Goal: Task Accomplishment & Management: Manage account settings

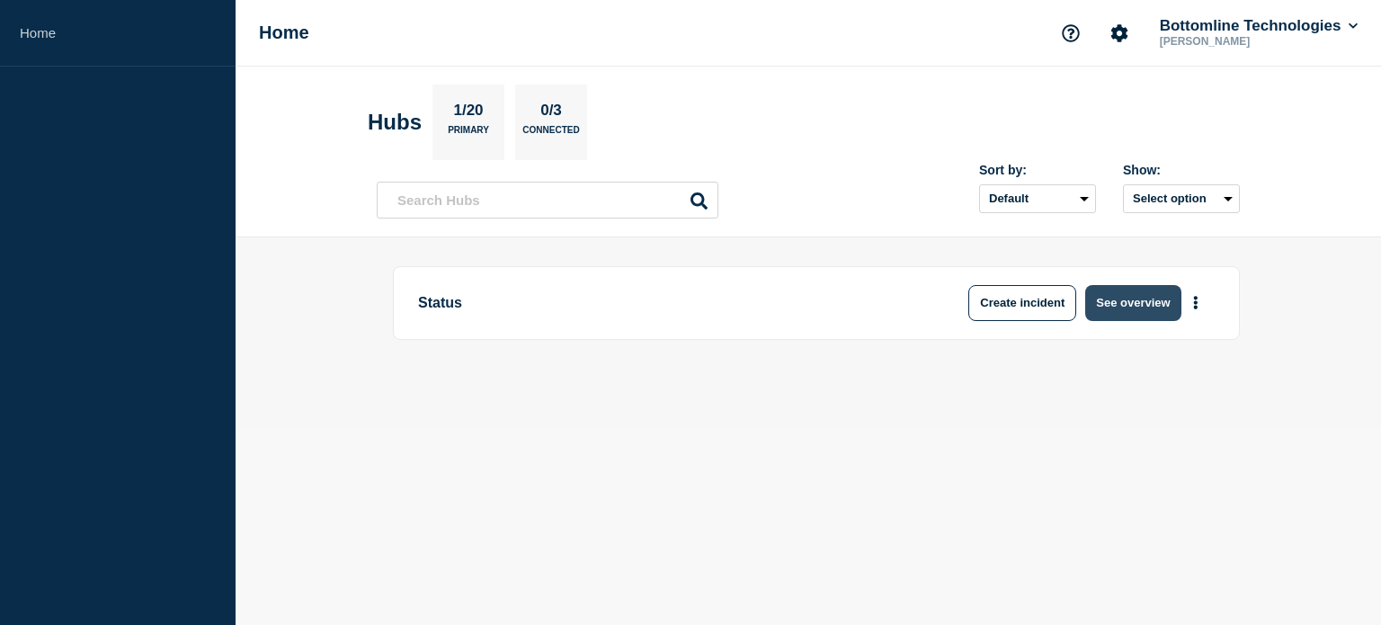
click at [1123, 294] on button "See overview" at bounding box center [1132, 303] width 95 height 36
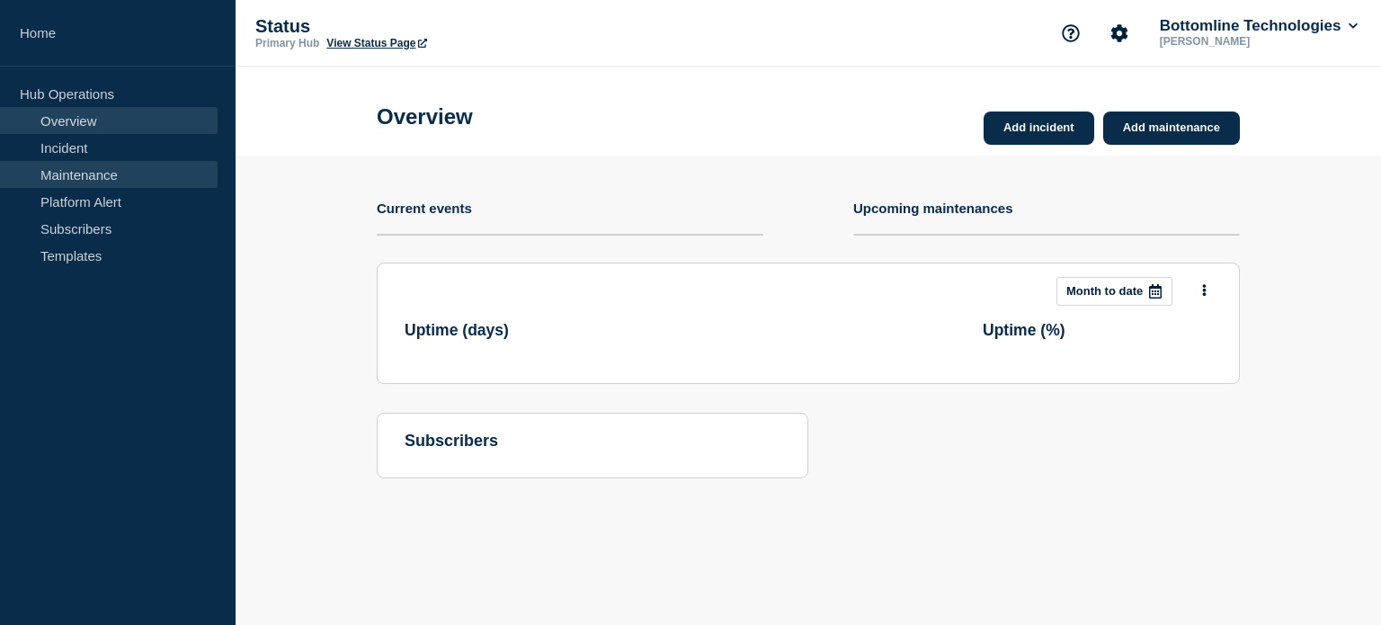
click at [107, 182] on link "Maintenance" at bounding box center [109, 174] width 218 height 27
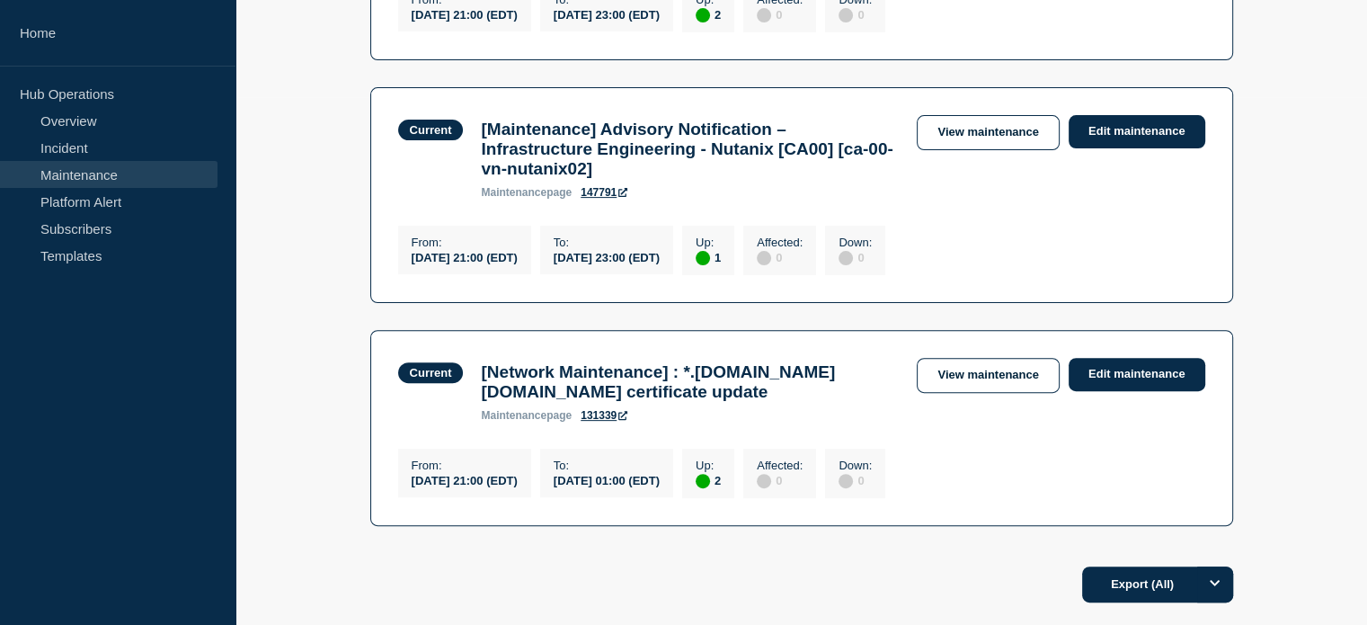
scroll to position [539, 0]
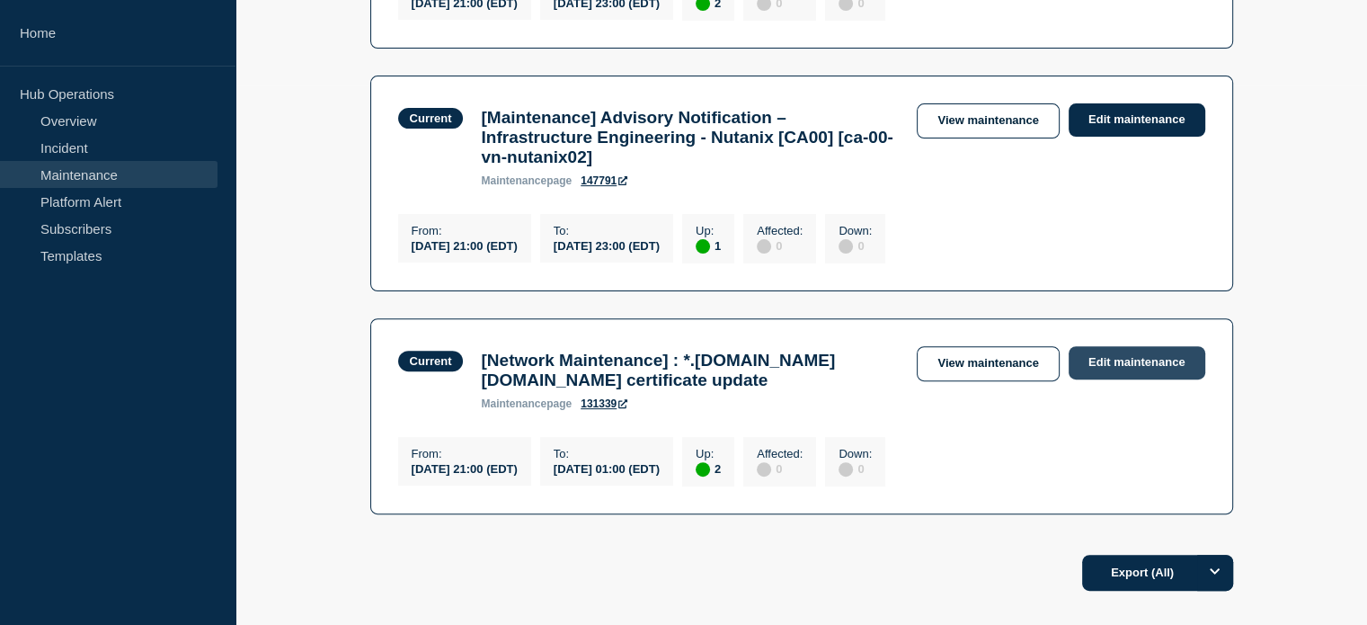
click at [1093, 379] on link "Edit maintenance" at bounding box center [1137, 362] width 137 height 33
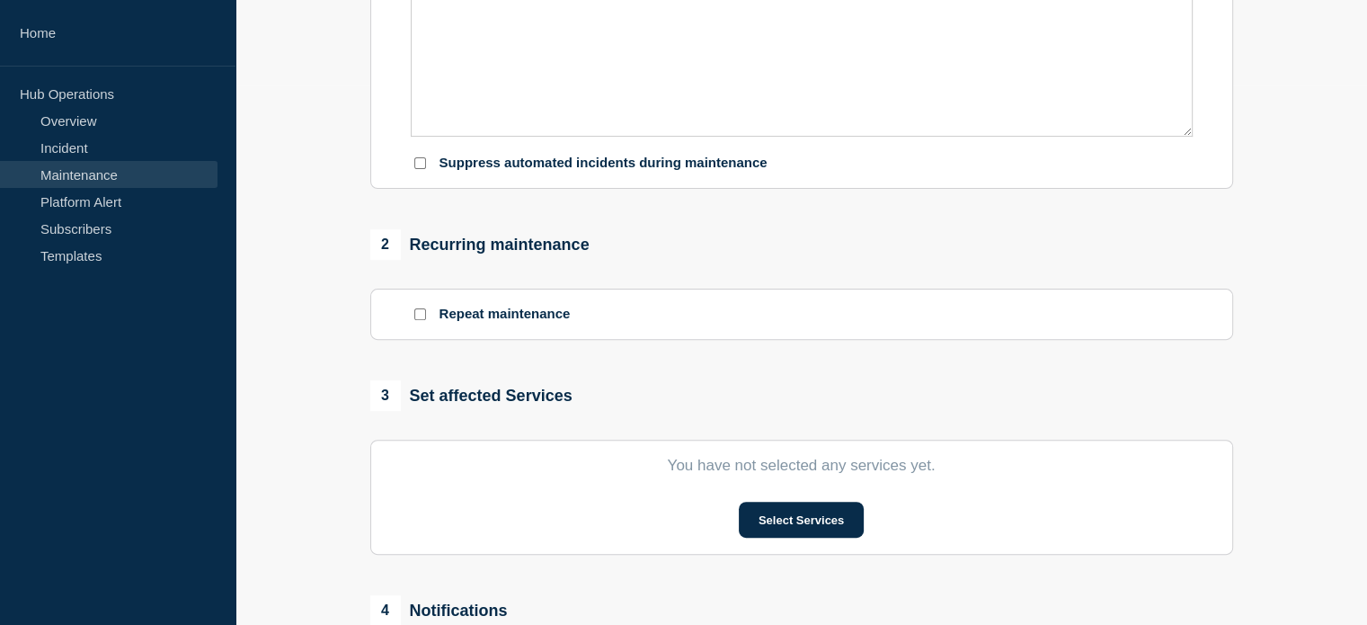
type input "[Network Maintenance] : *.[DOMAIN_NAME] [DOMAIN_NAME] certificate update"
type input "21:00"
type input "[DATE]"
type input "01:00"
checkbox input "true"
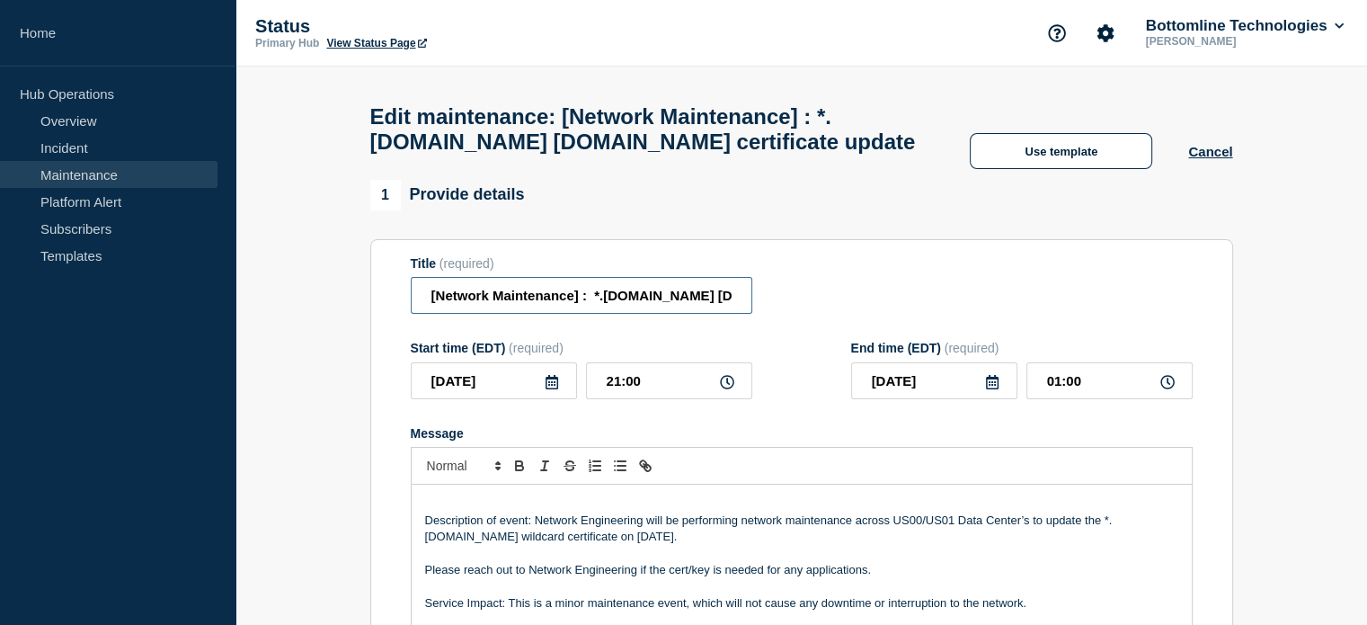
click at [426, 302] on input "[Network Maintenance] : *.[DOMAIN_NAME] [DOMAIN_NAME] certificate update" at bounding box center [582, 295] width 342 height 37
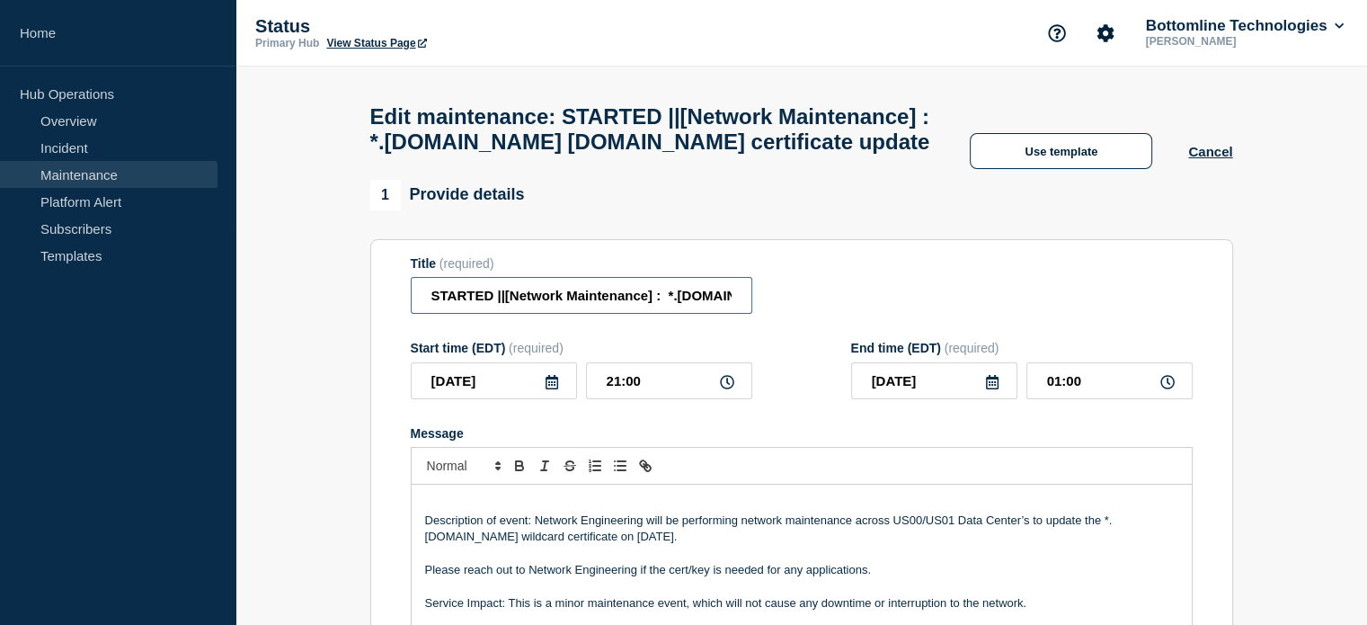
click at [507, 314] on input "STARTED ||[Network Maintenance] : *.[DOMAIN_NAME] [DOMAIN_NAME] certificate upd…" at bounding box center [582, 295] width 342 height 37
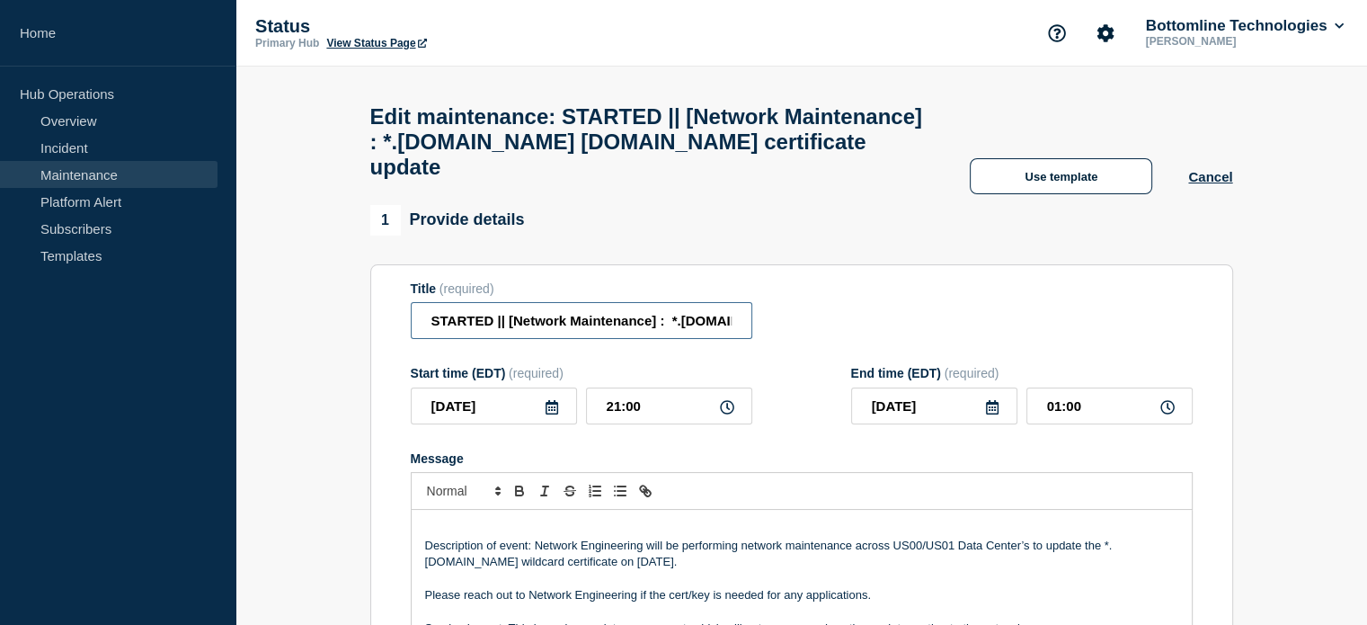
type input "STARTED || [Network Maintenance] : *.[DOMAIN_NAME] [DOMAIN_NAME] certificate up…"
click at [809, 301] on div "Title (required) STARTED || [Network Maintenance] : *.[DOMAIN_NAME] [DOMAIN_NAM…" at bounding box center [802, 310] width 782 height 58
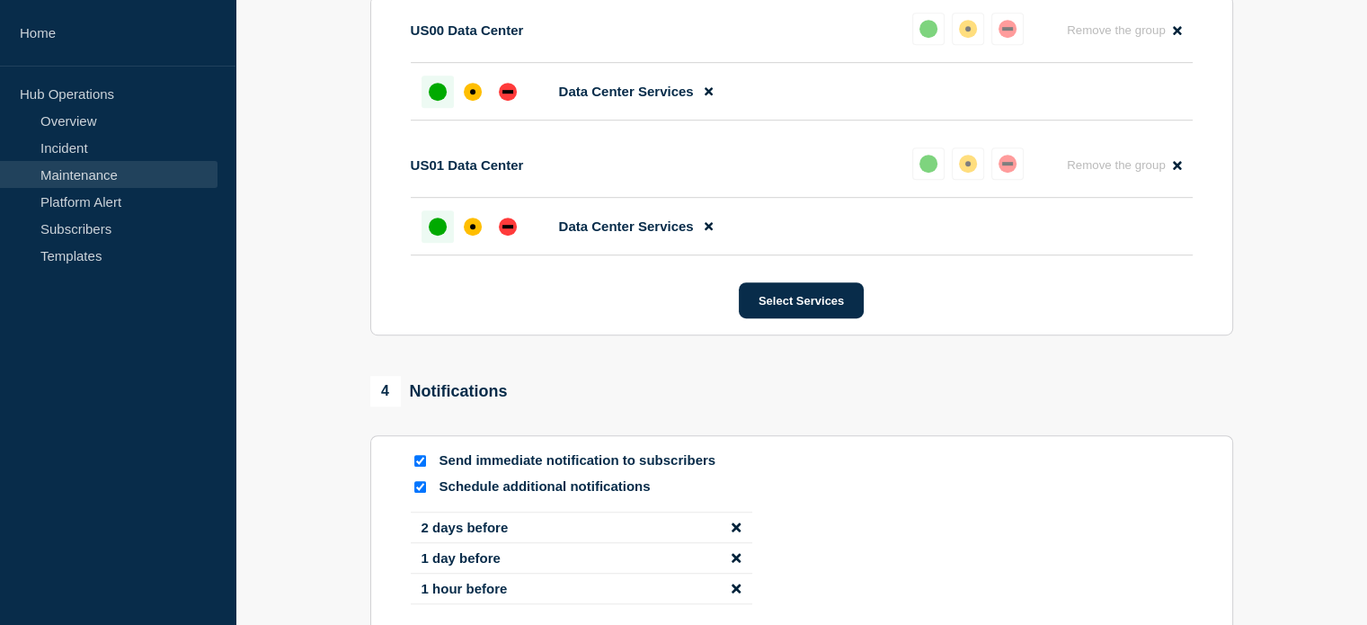
scroll to position [1169, 0]
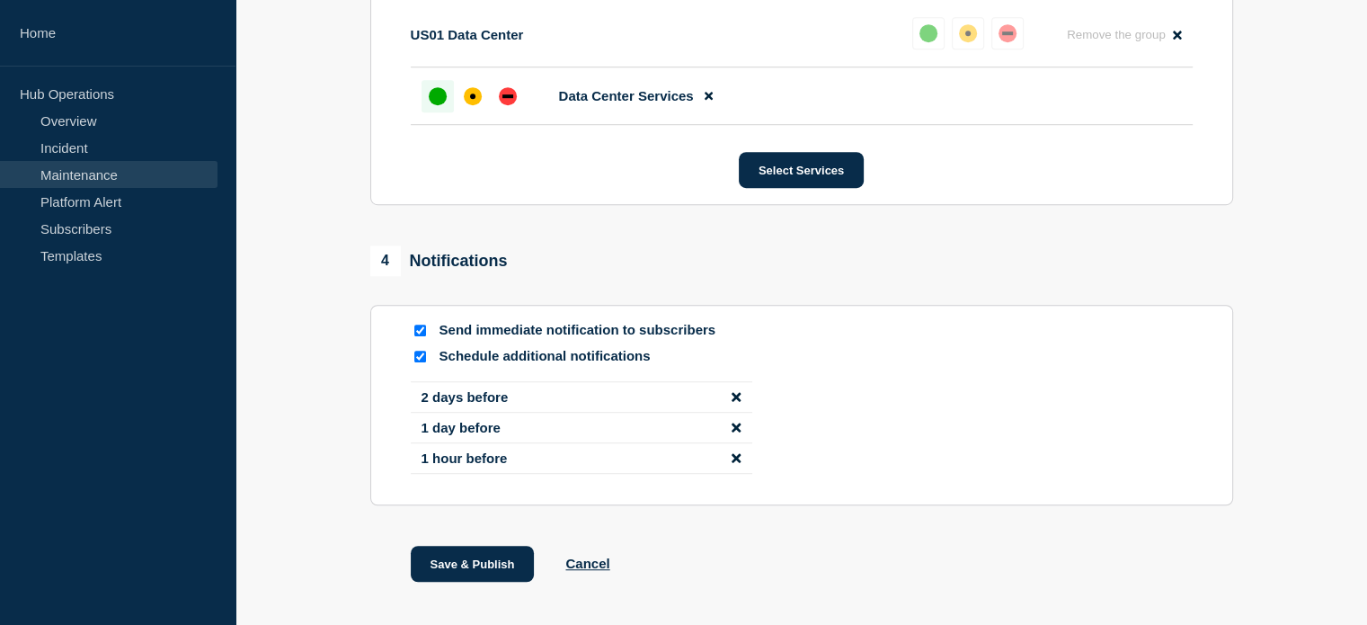
click at [735, 465] on icon "disable notification 1 hour before" at bounding box center [736, 457] width 9 height 13
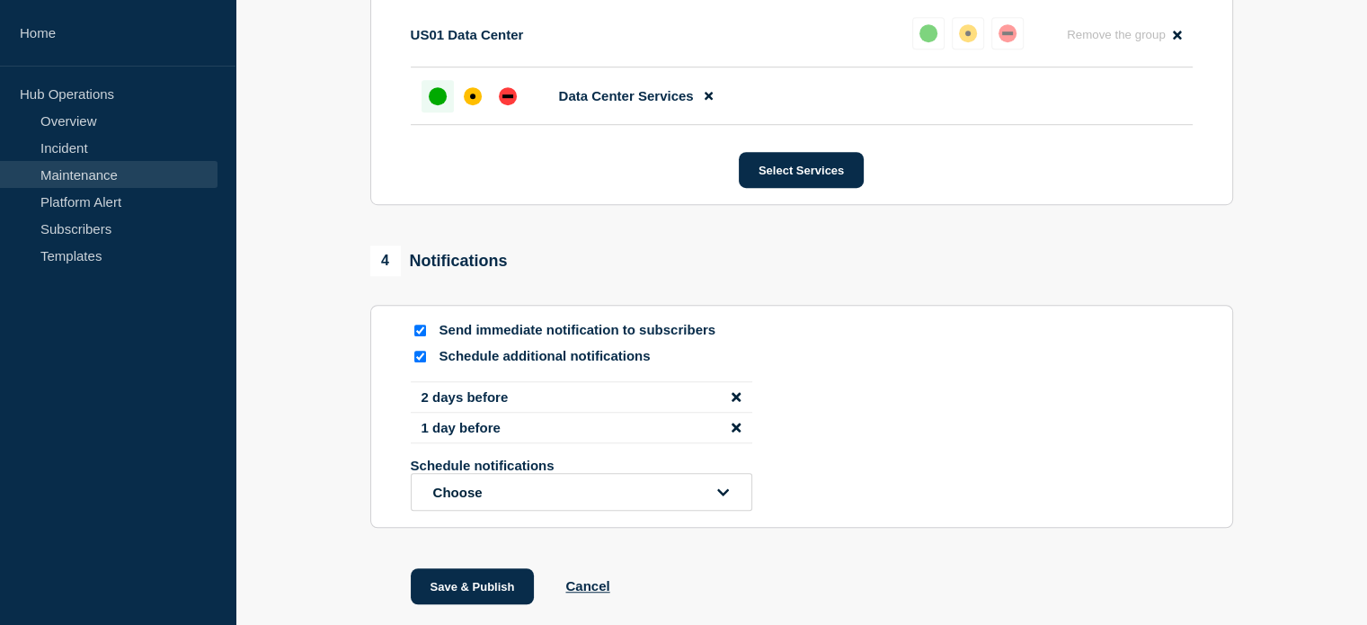
click at [740, 434] on icon "disable notification 1 day before" at bounding box center [736, 427] width 9 height 13
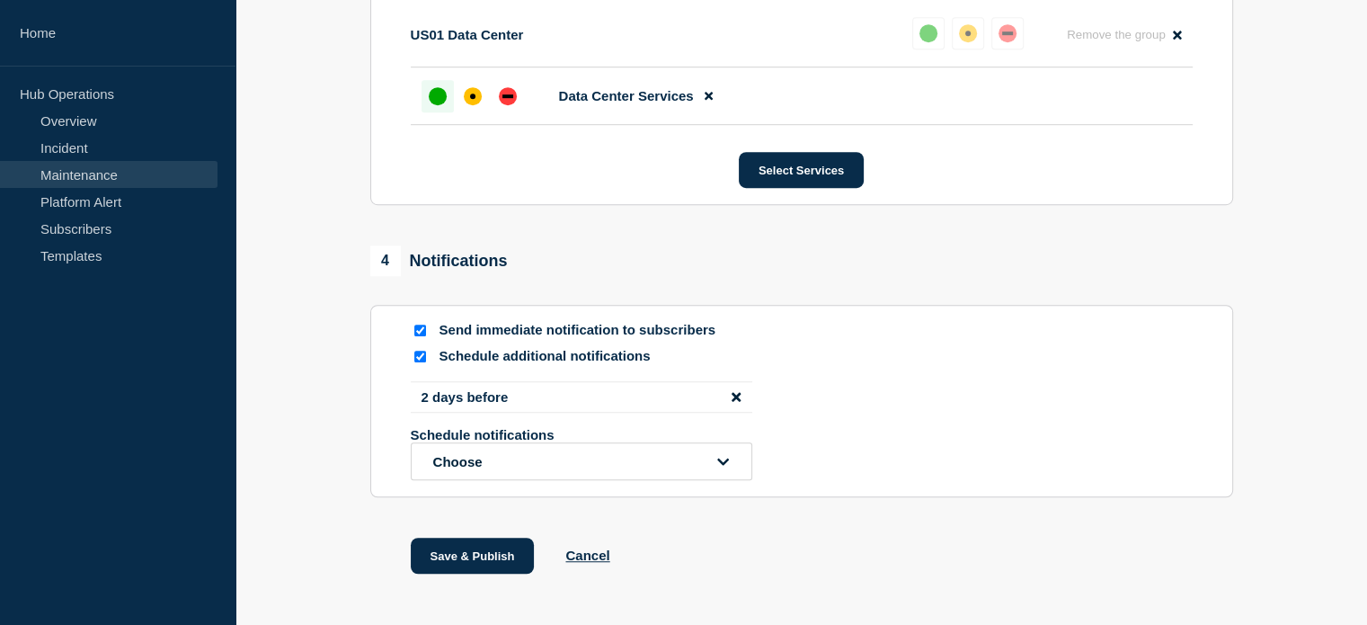
click at [738, 404] on icon "disable notification 2 days before" at bounding box center [736, 396] width 9 height 13
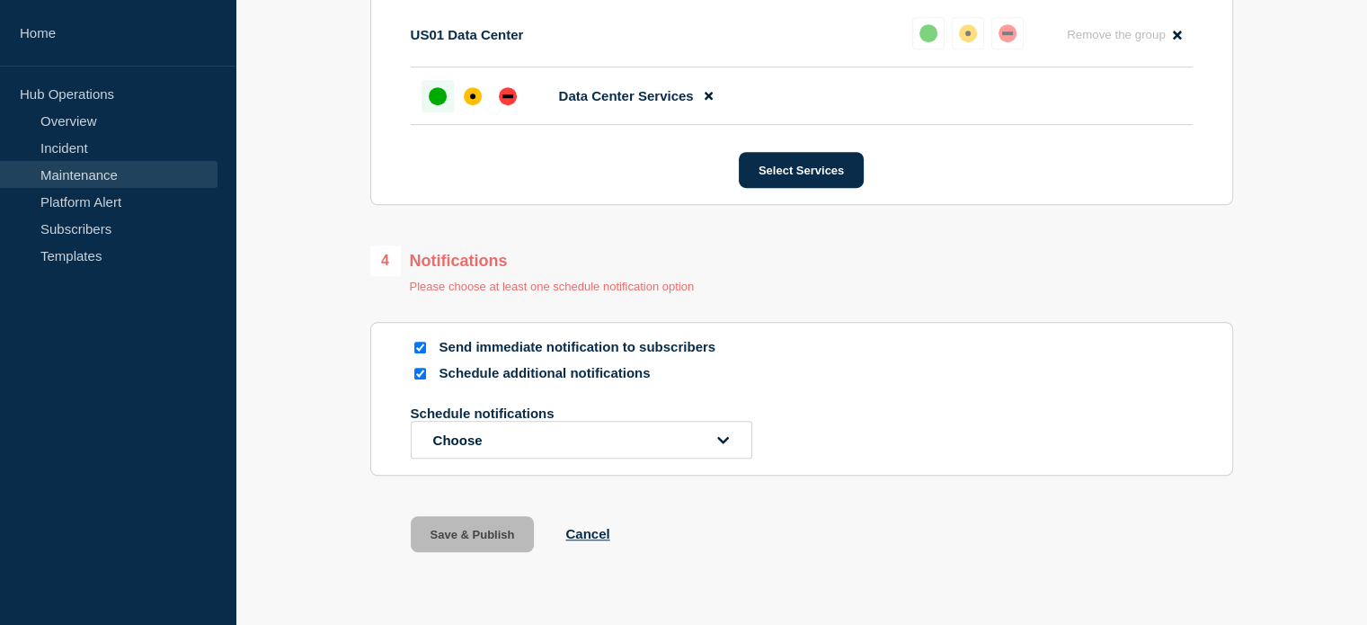
click at [424, 379] on input "Schedule additional notifications" at bounding box center [420, 374] width 12 height 12
checkbox input "false"
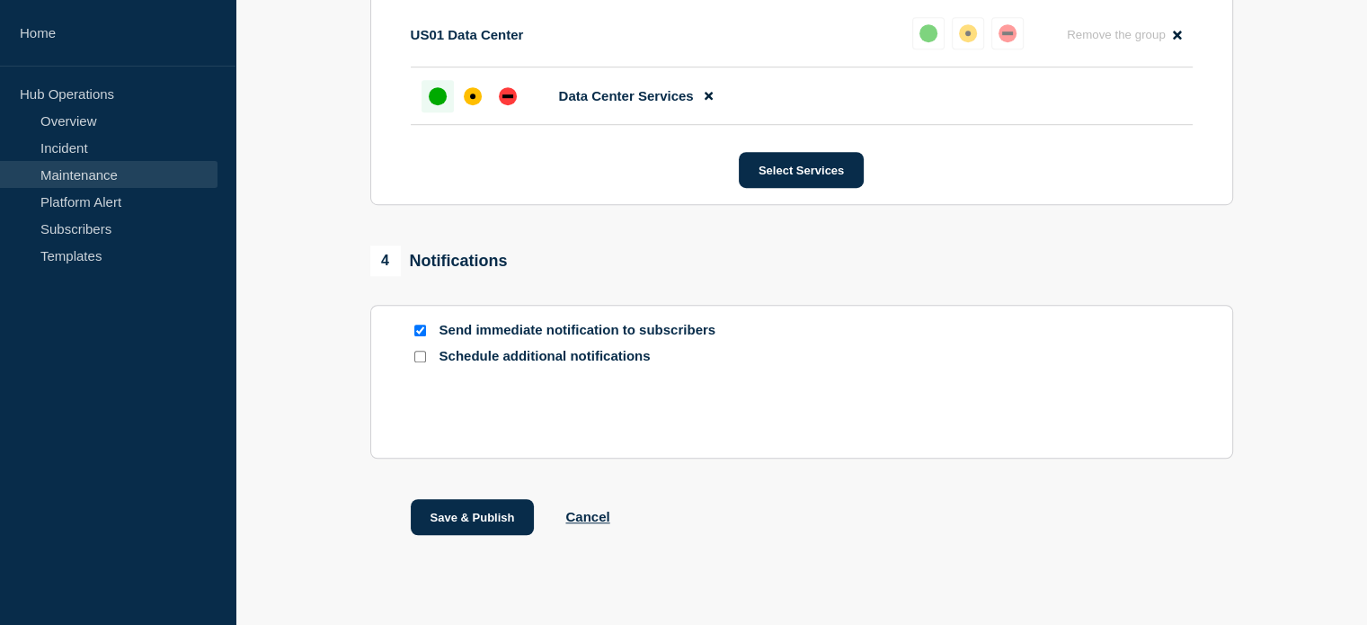
scroll to position [1149, 0]
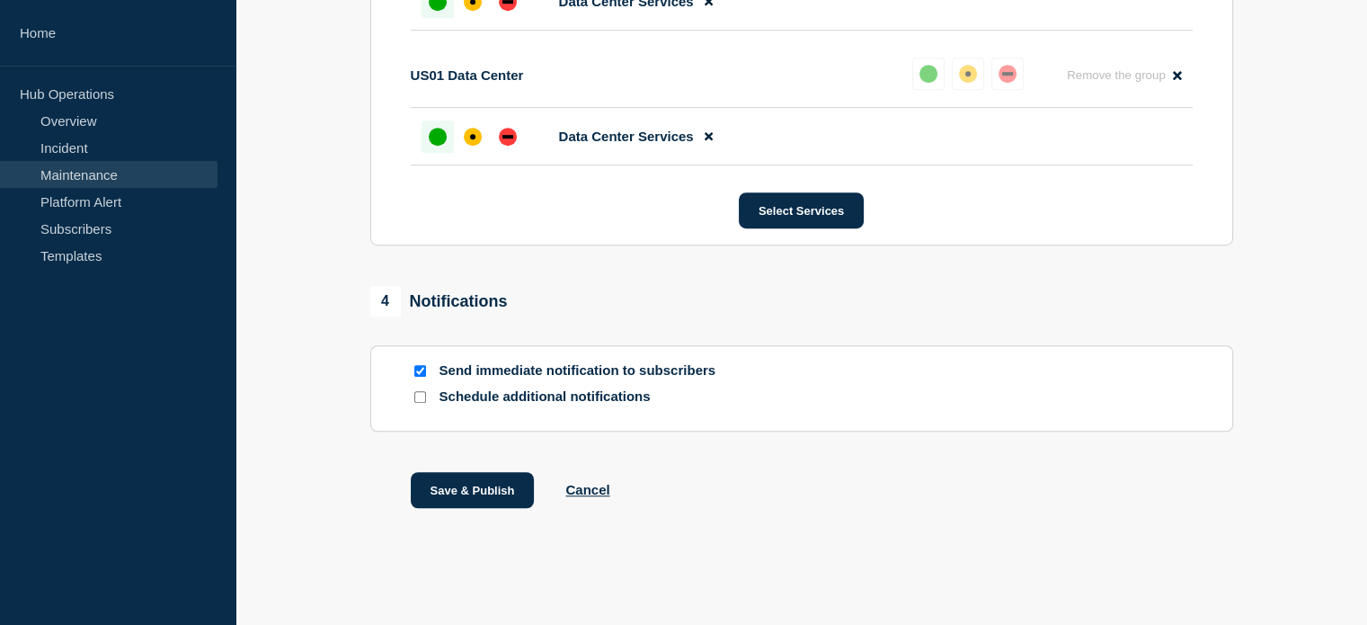
click at [855, 522] on div "Save & Publish Cancel" at bounding box center [801, 512] width 863 height 81
click at [478, 485] on button "Save & Publish" at bounding box center [473, 490] width 124 height 36
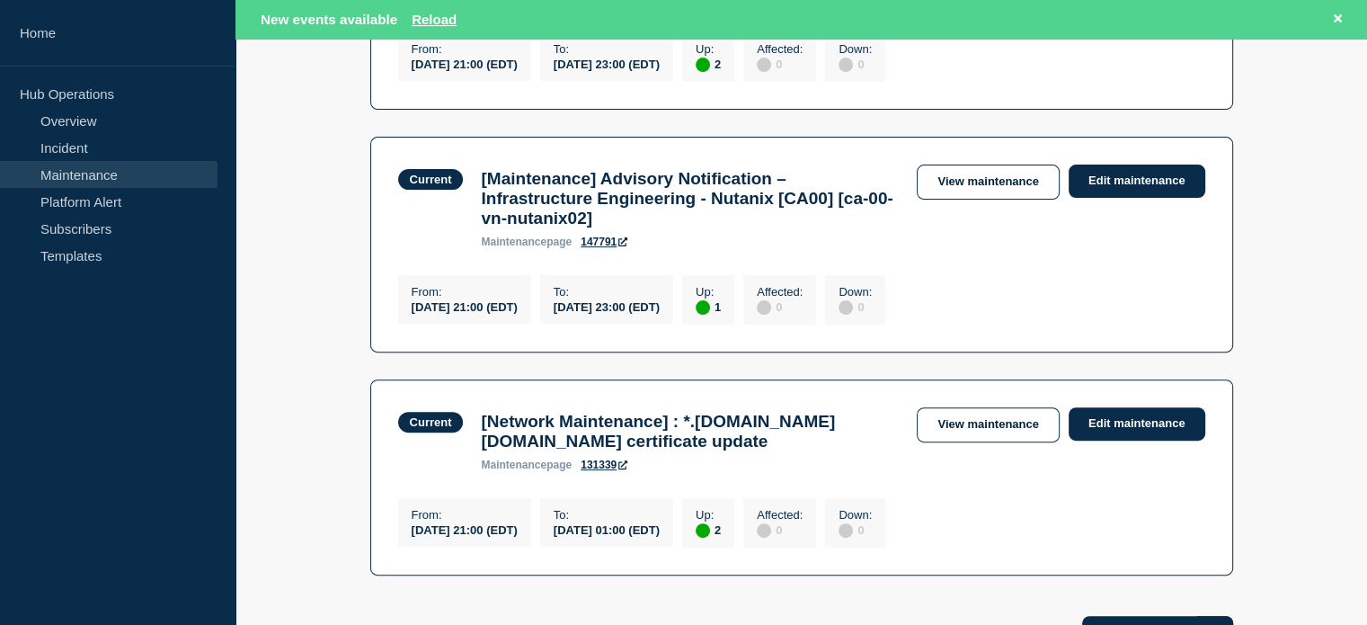
scroll to position [629, 0]
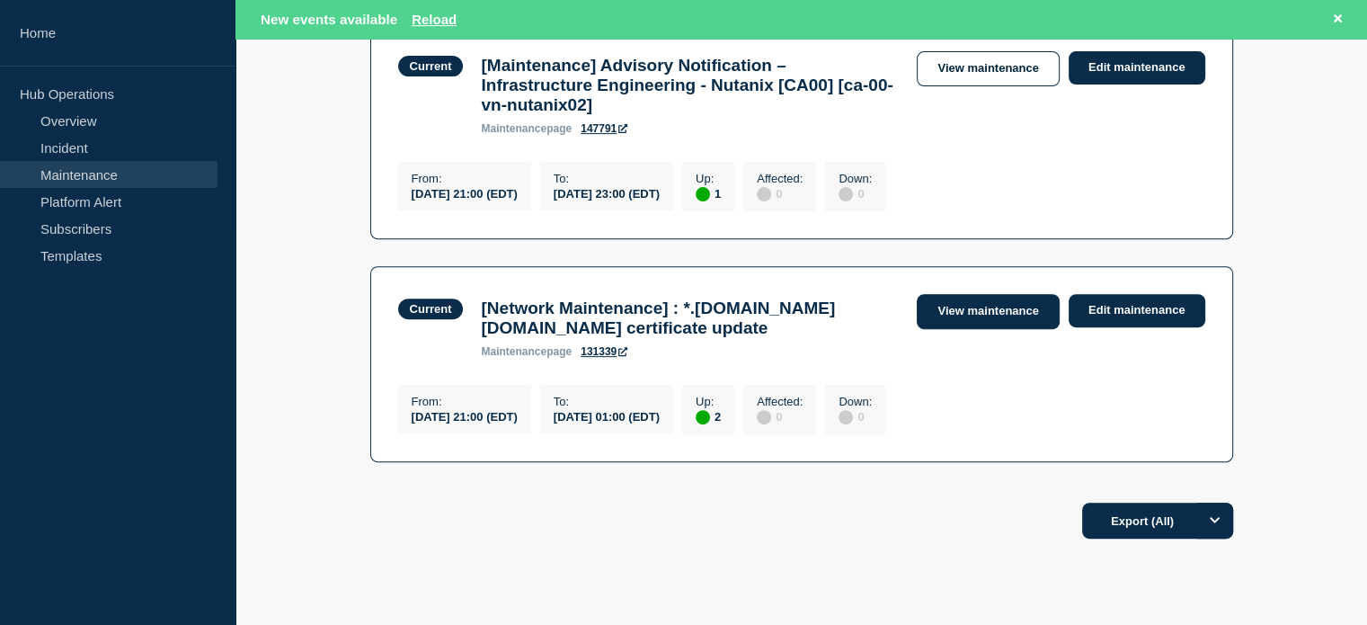
click at [1027, 329] on link "View maintenance" at bounding box center [988, 311] width 142 height 35
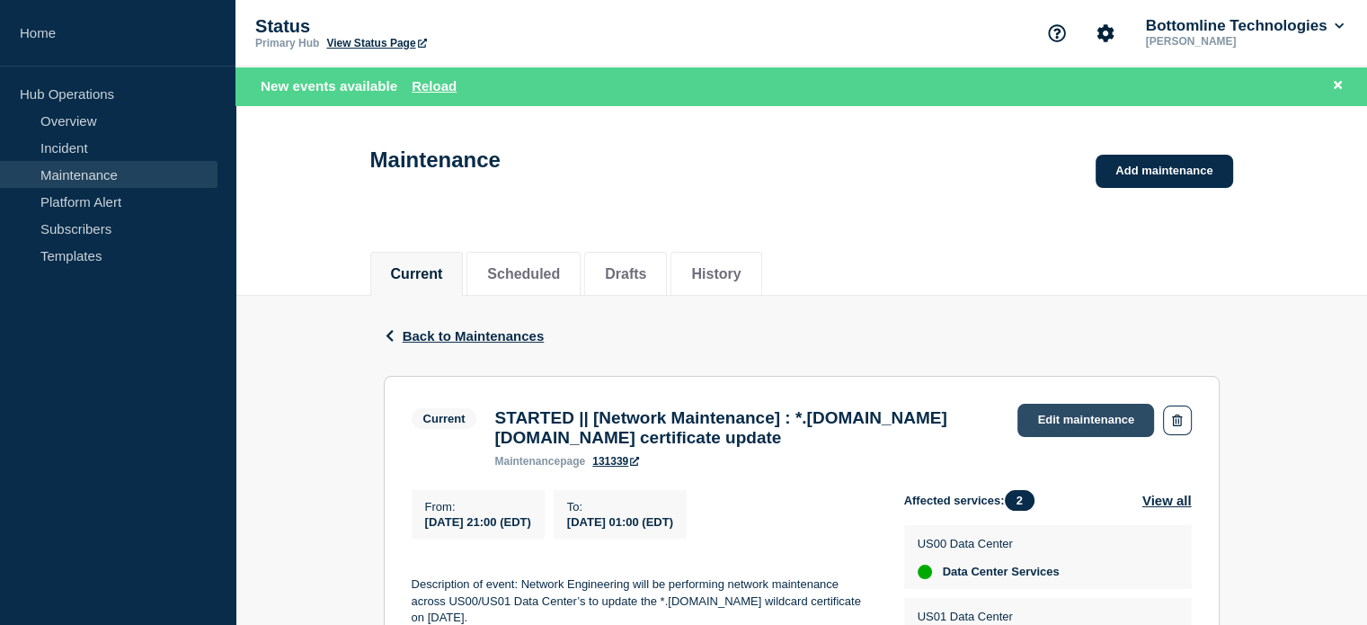
click at [1071, 431] on link "Edit maintenance" at bounding box center [1086, 420] width 137 height 33
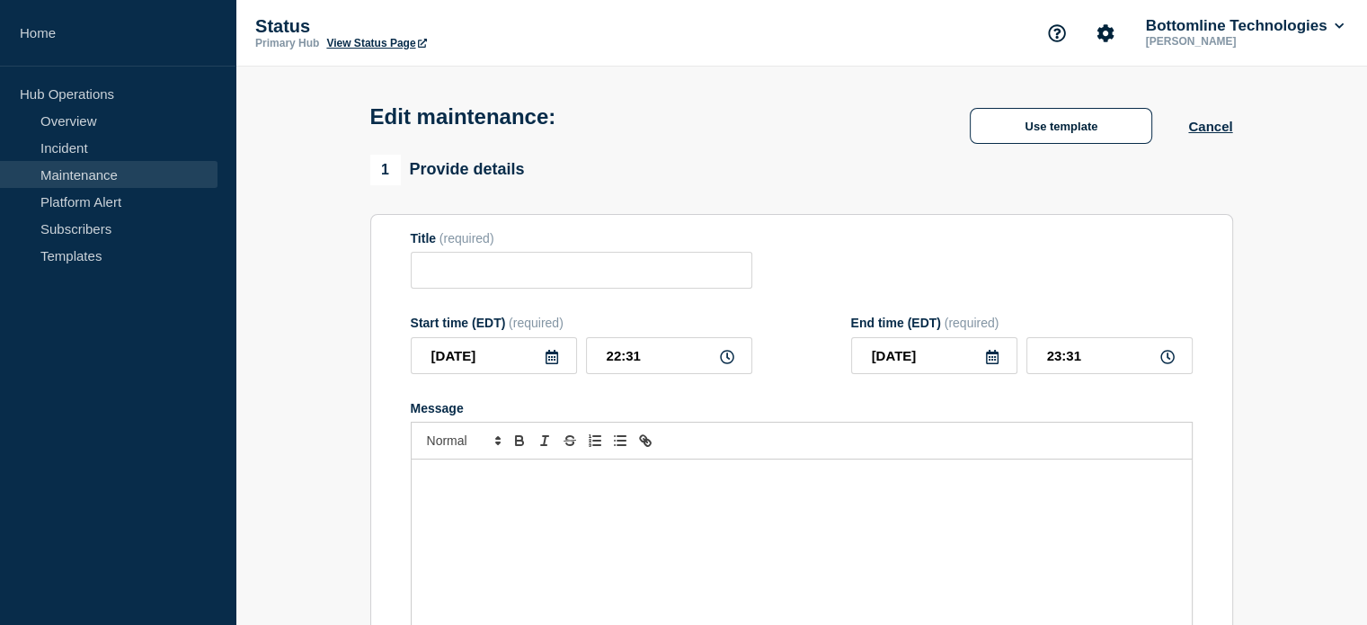
type input "STARTED || [Network Maintenance] : *.[DOMAIN_NAME] [DOMAIN_NAME] certificate up…"
type input "21:00"
type input "[DATE]"
type input "01:00"
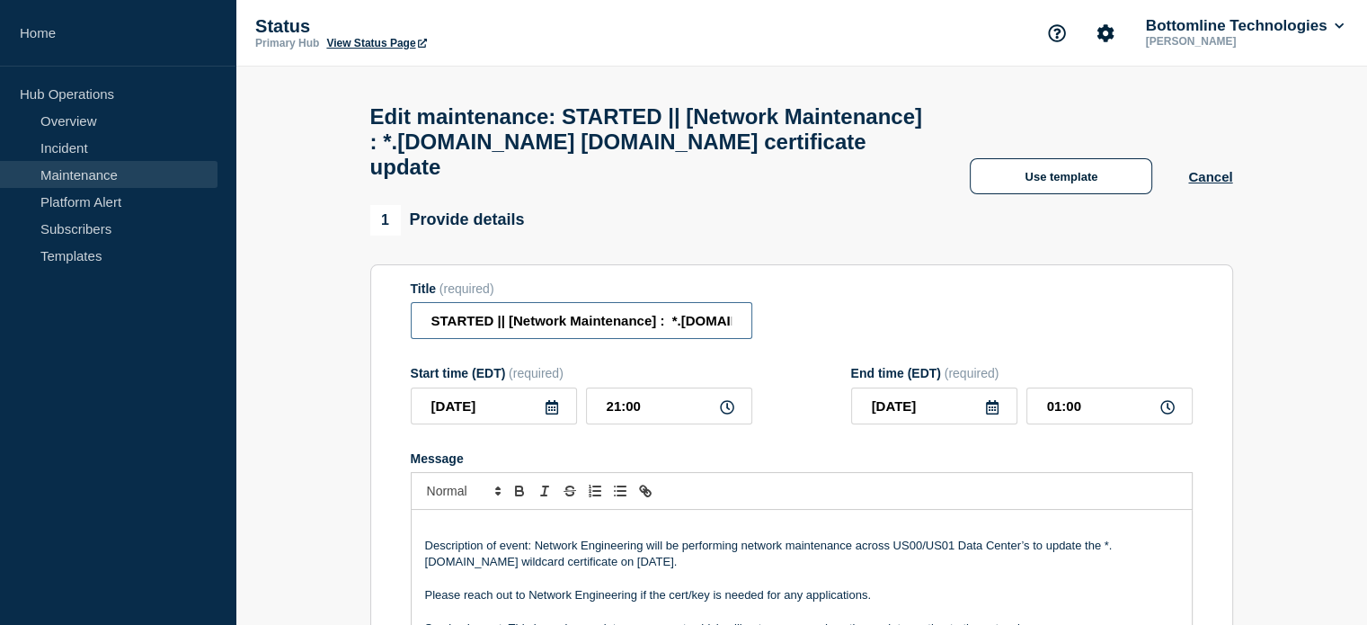
drag, startPoint x: 493, startPoint y: 334, endPoint x: 410, endPoint y: 334, distance: 82.7
click at [411, 334] on input "STARTED || [Network Maintenance] : *.[DOMAIN_NAME] [DOMAIN_NAME] certificate up…" at bounding box center [582, 320] width 342 height 37
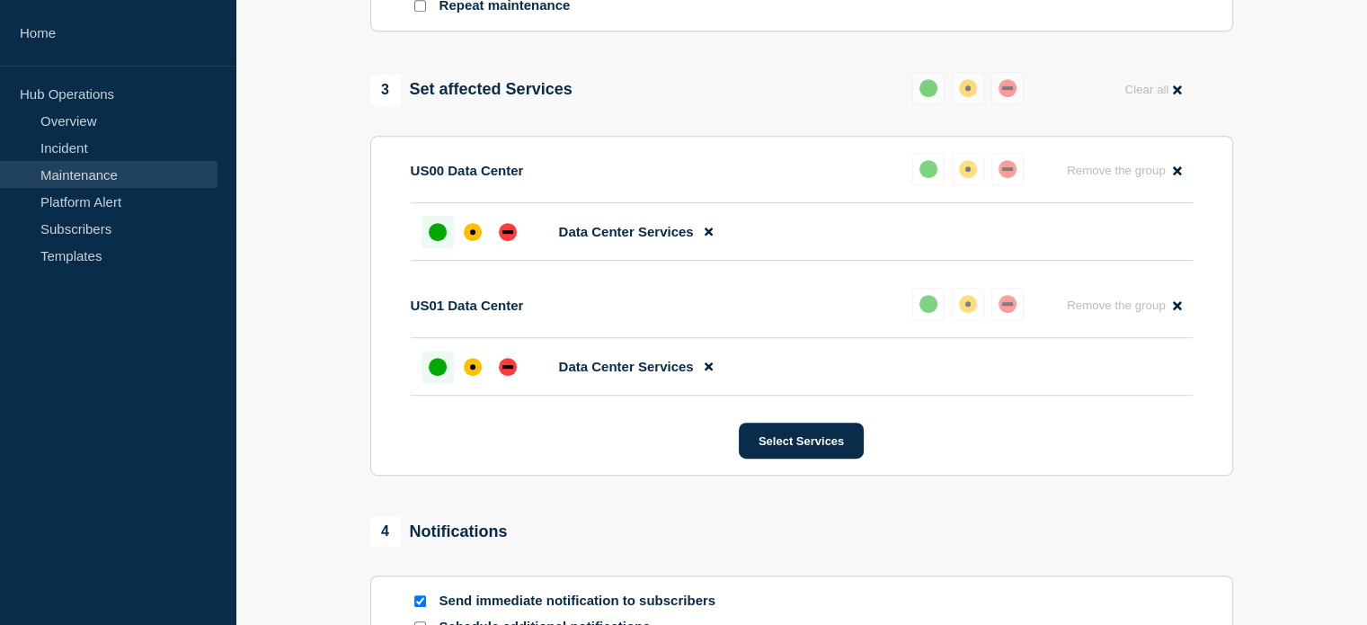
scroll to position [1079, 0]
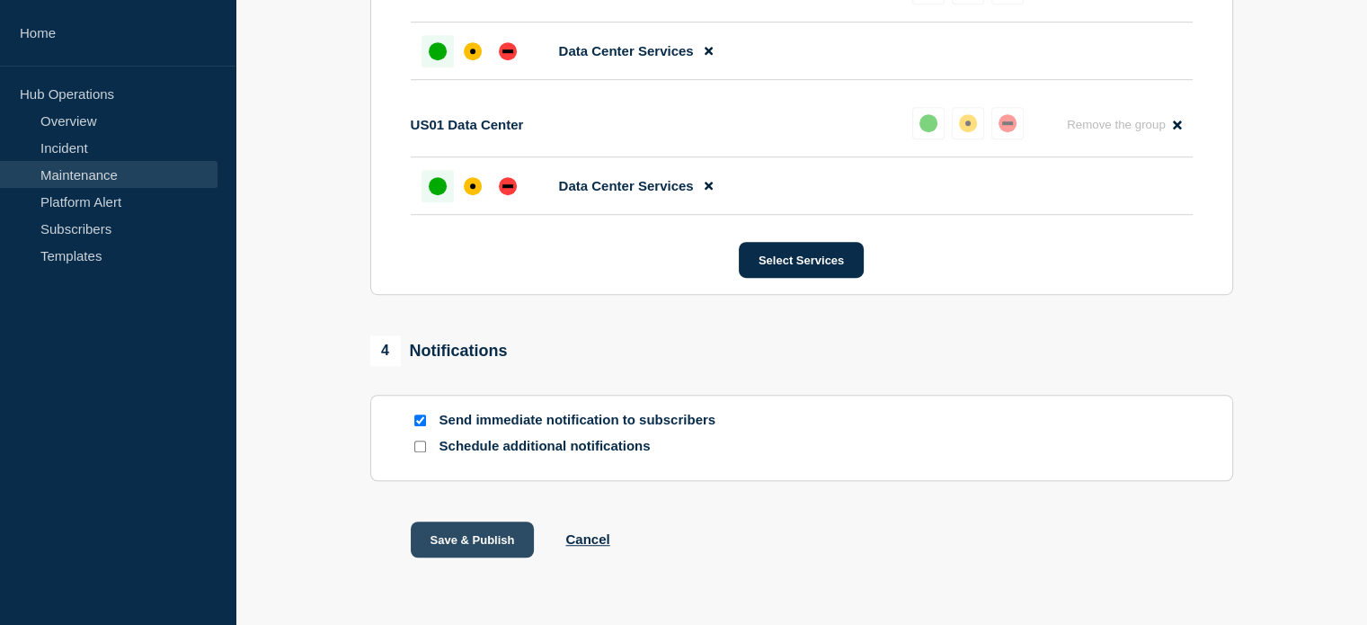
type input "COMPLETED || [Network Maintenance] : *.[DOMAIN_NAME] [DOMAIN_NAME] certificate …"
click at [484, 556] on button "Save & Publish" at bounding box center [473, 539] width 124 height 36
